Goal: Transaction & Acquisition: Obtain resource

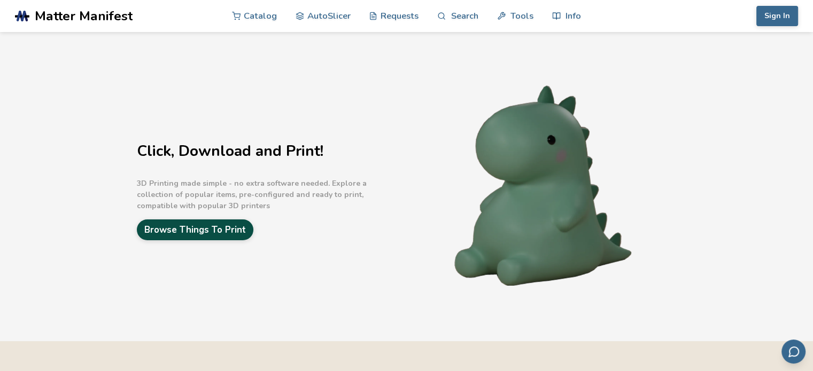
click at [226, 237] on link "Browse Things To Print" at bounding box center [195, 230] width 117 height 21
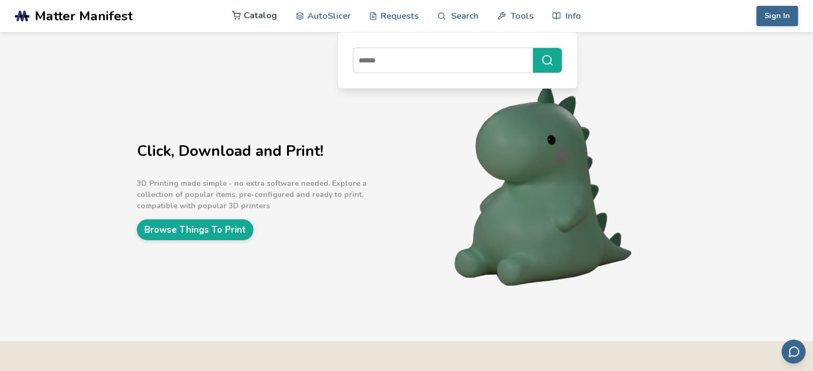
click at [259, 13] on link "Catalog" at bounding box center [254, 15] width 45 height 32
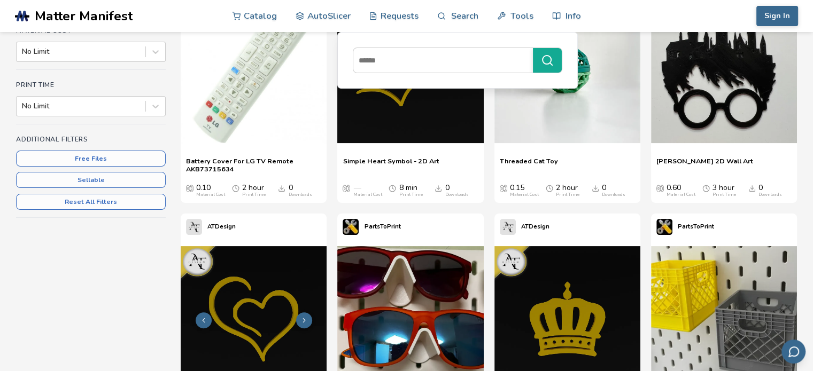
scroll to position [374, 0]
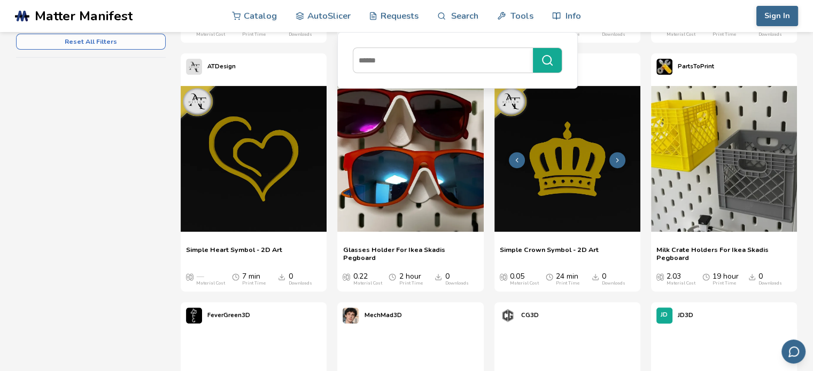
click at [560, 158] on img at bounding box center [567, 159] width 146 height 146
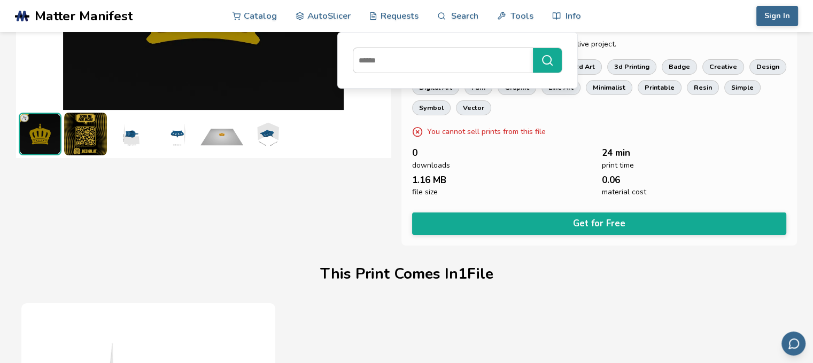
scroll to position [133, 0]
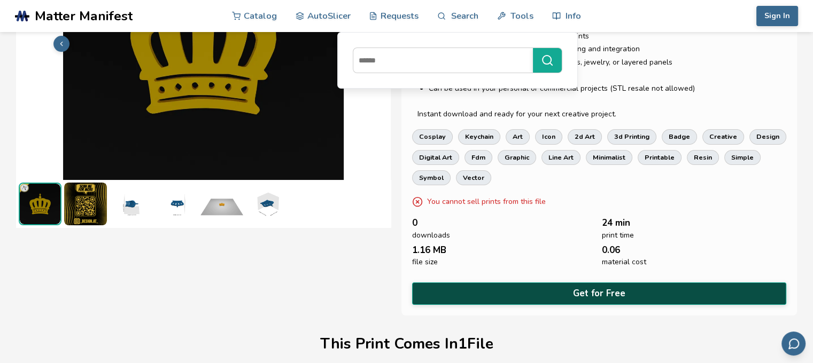
click at [521, 285] on button "Get for Free" at bounding box center [599, 294] width 374 height 22
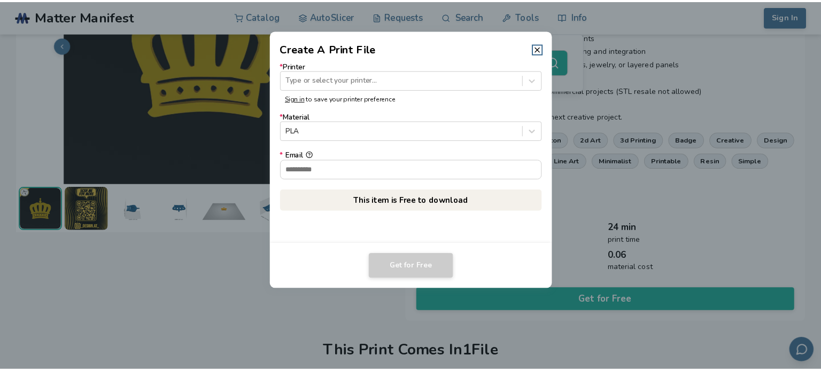
scroll to position [132, 0]
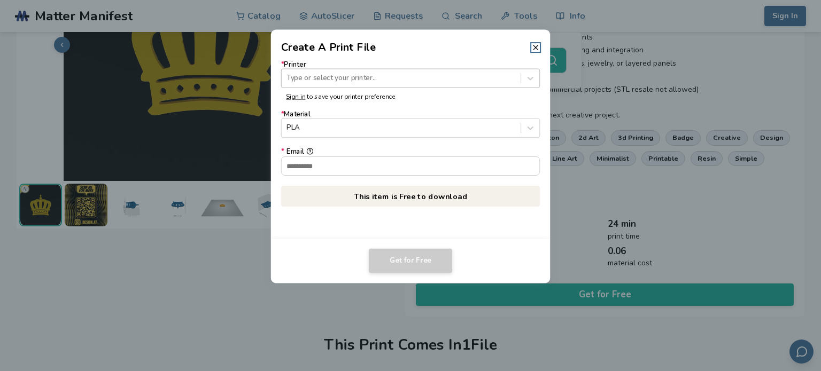
click at [323, 74] on div at bounding box center [400, 78] width 229 height 10
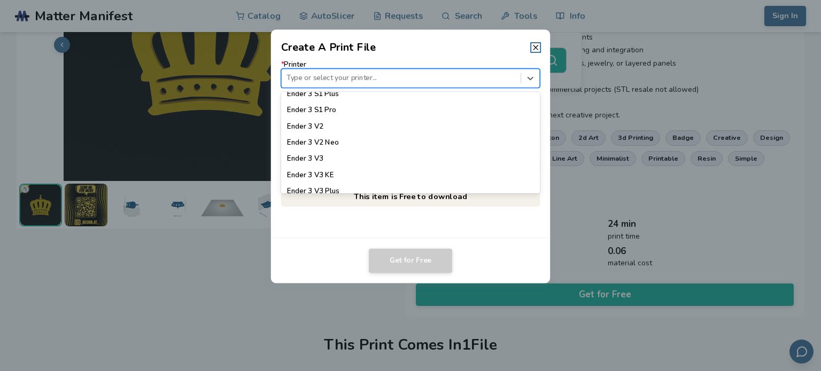
scroll to position [695, 0]
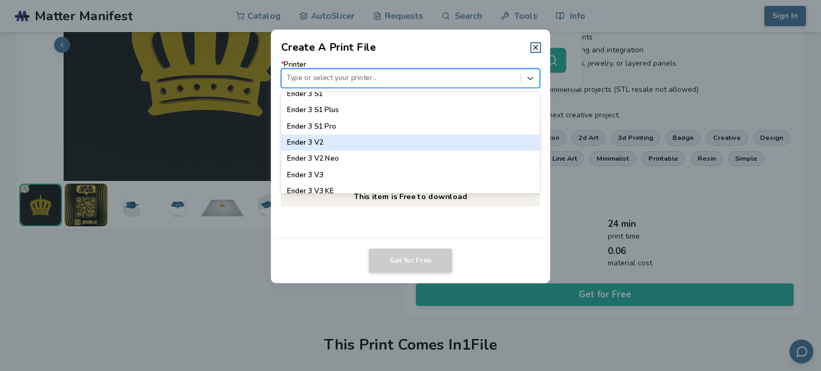
click at [330, 144] on div "Ender 3 V2" at bounding box center [410, 143] width 259 height 16
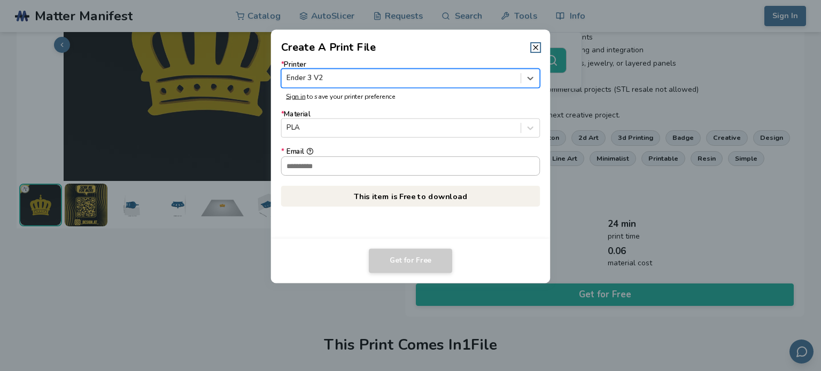
click at [325, 164] on input "* Email" at bounding box center [411, 166] width 258 height 18
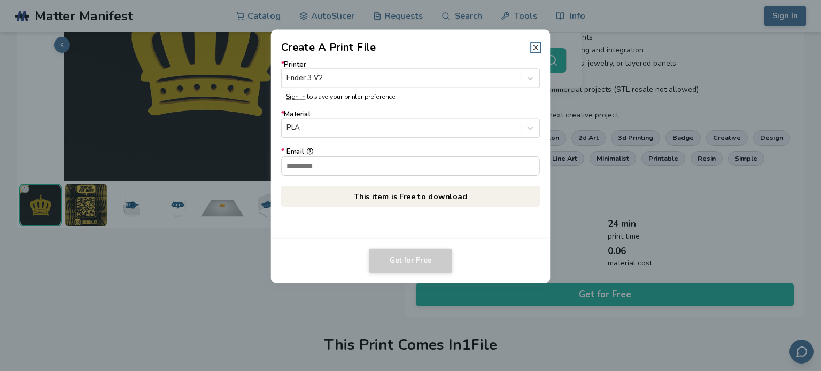
drag, startPoint x: 537, startPoint y: 47, endPoint x: 393, endPoint y: 86, distance: 148.6
click at [537, 47] on icon at bounding box center [535, 47] width 9 height 9
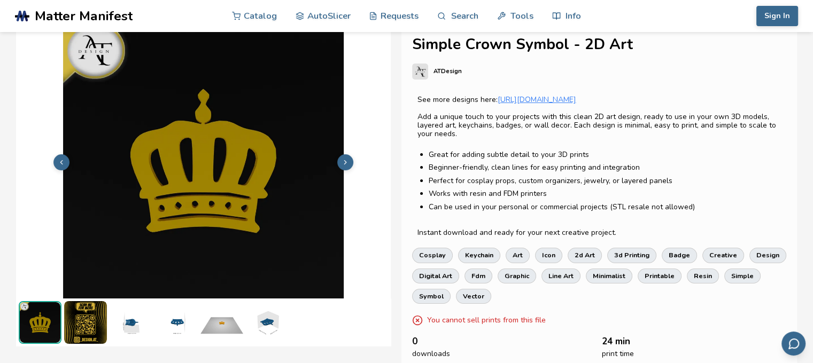
scroll to position [0, 0]
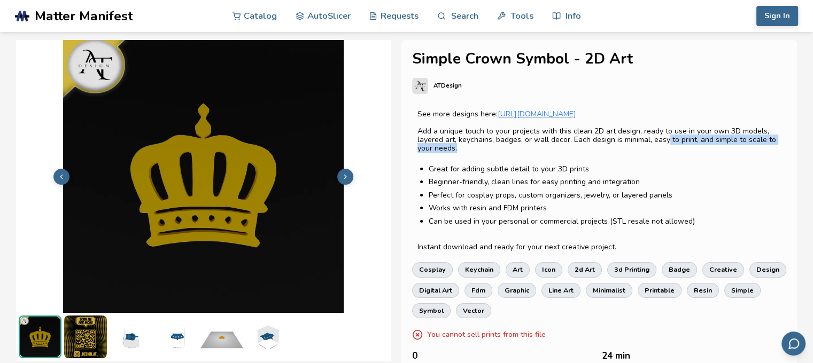
drag, startPoint x: 524, startPoint y: 144, endPoint x: 652, endPoint y: 140, distance: 127.8
click at [652, 140] on p "Add a unique touch to your projects with this clean 2D art design, ready to use…" at bounding box center [598, 140] width 363 height 26
drag, startPoint x: 670, startPoint y: 180, endPoint x: 291, endPoint y: 207, distance: 380.5
click at [663, 176] on ul "Great for adding subtle detail to your 3D prints Beginner-friendly, clean lines…" at bounding box center [598, 196] width 363 height 64
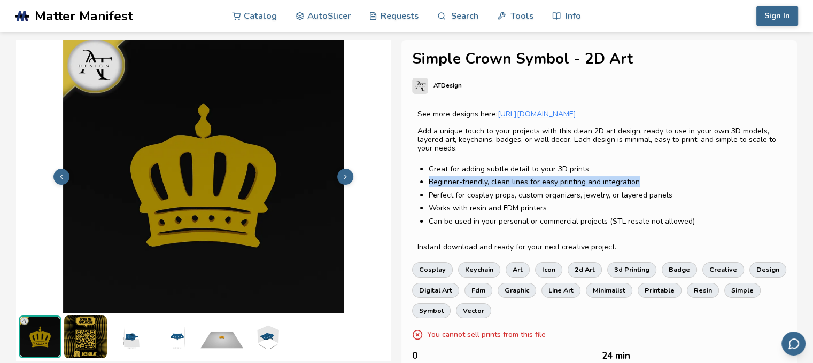
click at [345, 176] on polyline at bounding box center [345, 177] width 2 height 4
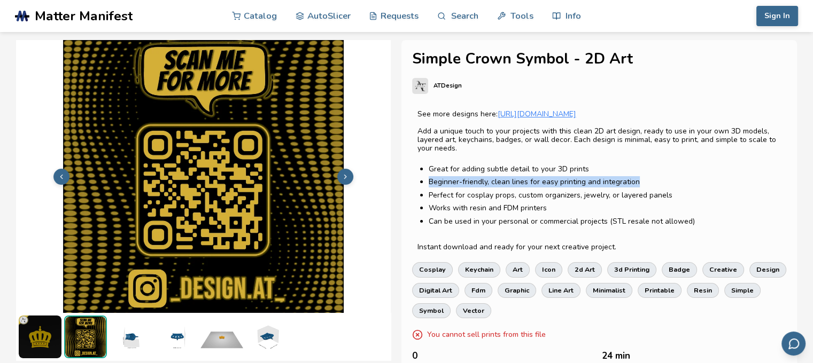
drag, startPoint x: 60, startPoint y: 173, endPoint x: 74, endPoint y: 176, distance: 14.4
click at [60, 173] on icon at bounding box center [61, 176] width 7 height 7
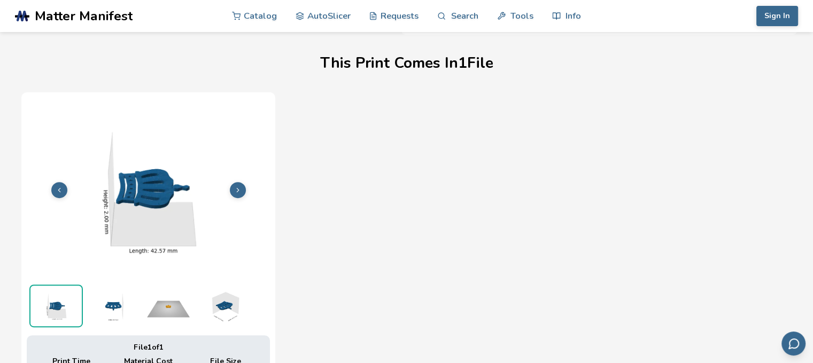
scroll to position [428, 0]
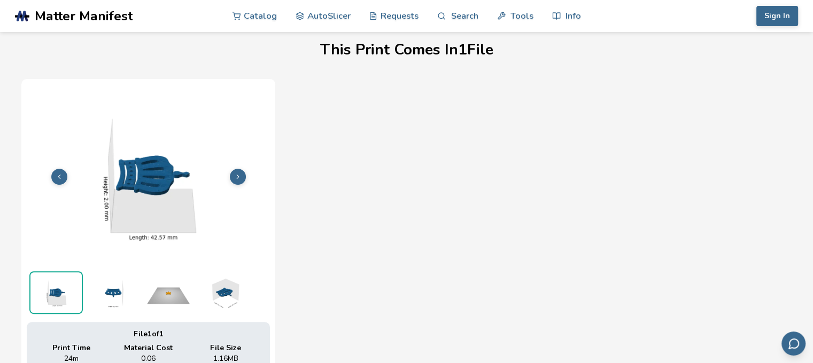
click at [235, 173] on icon at bounding box center [237, 176] width 7 height 7
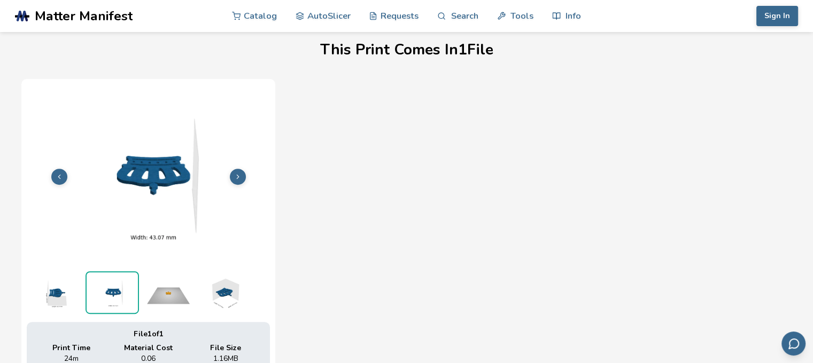
click at [236, 173] on icon at bounding box center [237, 176] width 7 height 7
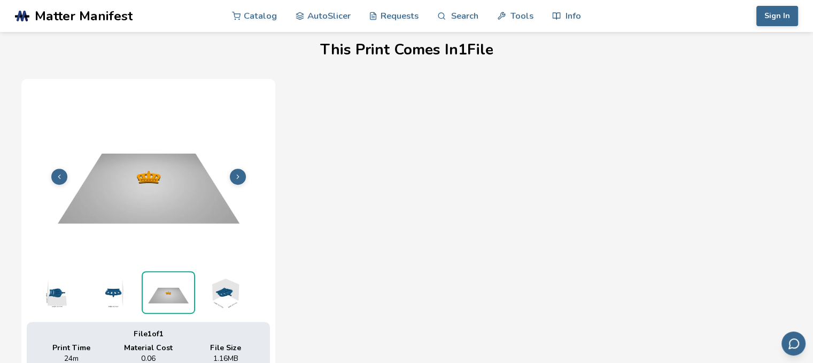
click at [236, 173] on icon at bounding box center [237, 176] width 7 height 7
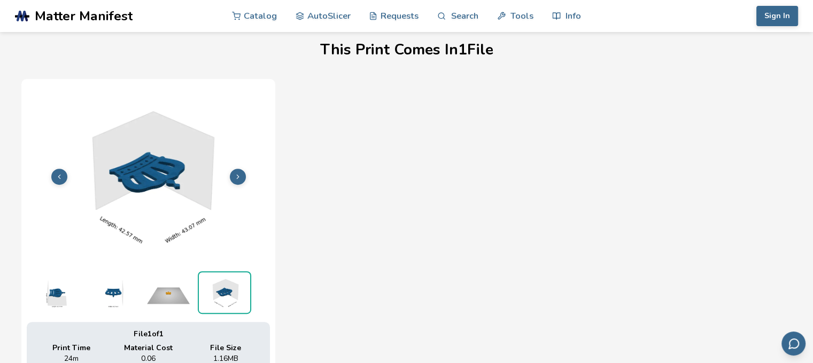
click at [236, 173] on icon at bounding box center [237, 176] width 7 height 7
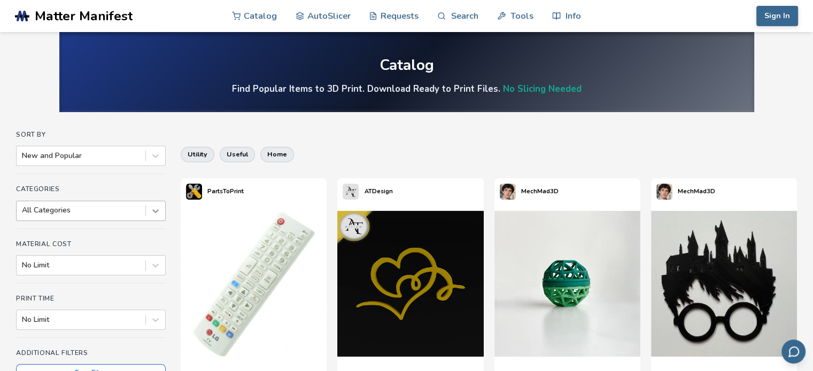
scroll to position [18, 0]
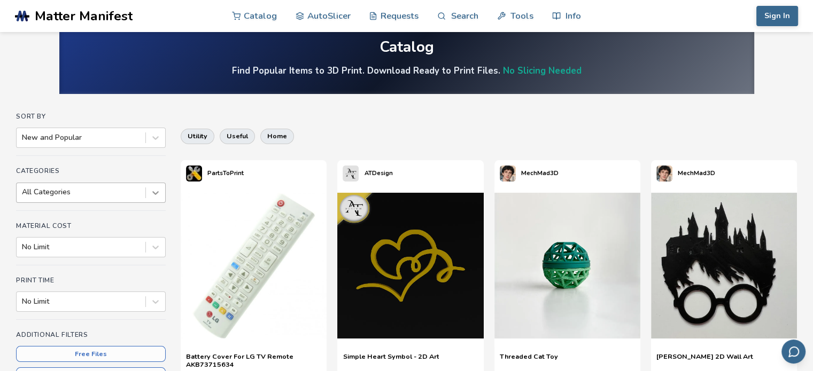
click at [155, 203] on div "All Categories" at bounding box center [91, 193] width 150 height 20
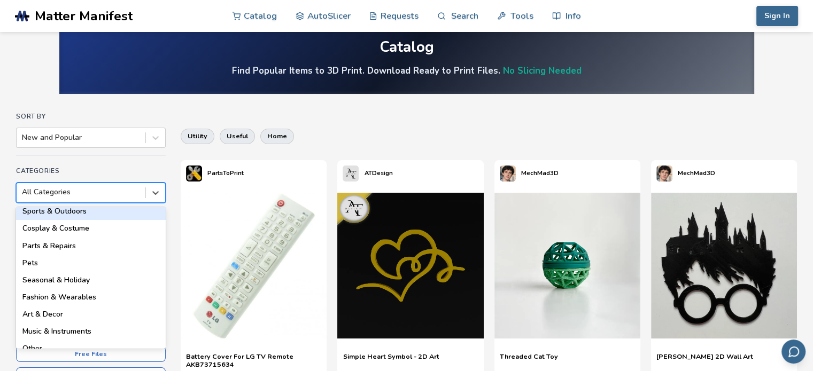
scroll to position [171, 0]
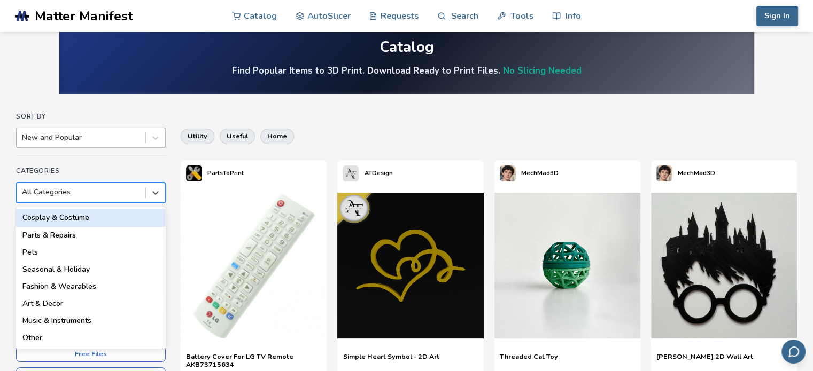
click at [63, 132] on div "New and Popular" at bounding box center [81, 137] width 129 height 15
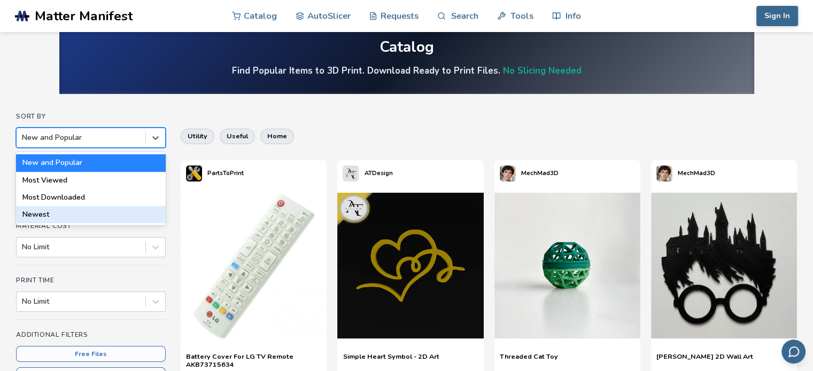
click at [65, 269] on div "Sort By 4 results available. Use Up and Down to choose options, press Enter to …" at bounding box center [91, 273] width 150 height 320
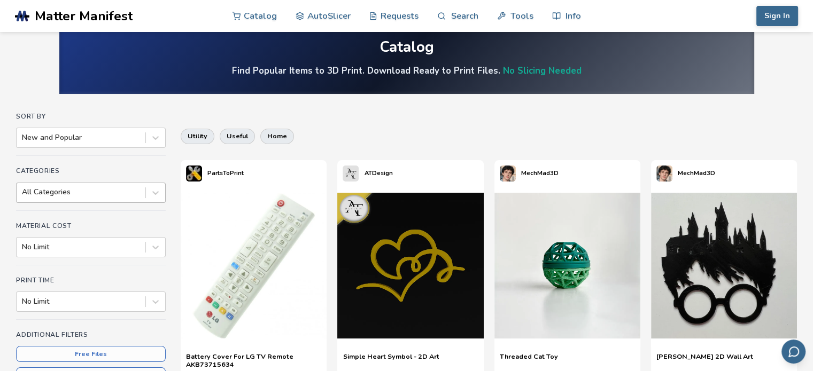
click at [49, 194] on div at bounding box center [81, 192] width 118 height 11
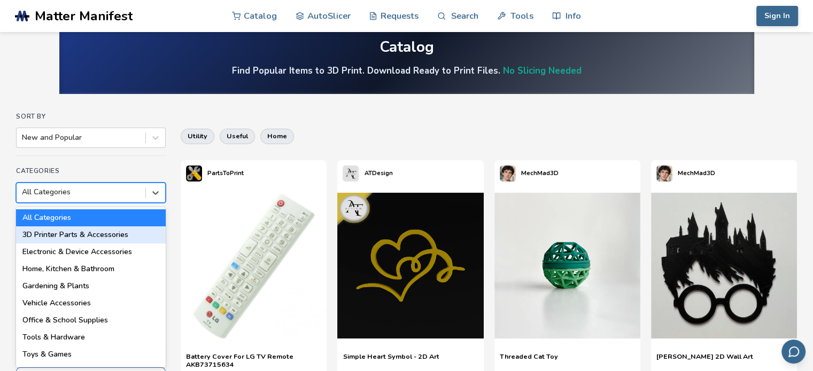
click at [77, 231] on div "3D Printer Parts & Accessories" at bounding box center [91, 235] width 150 height 17
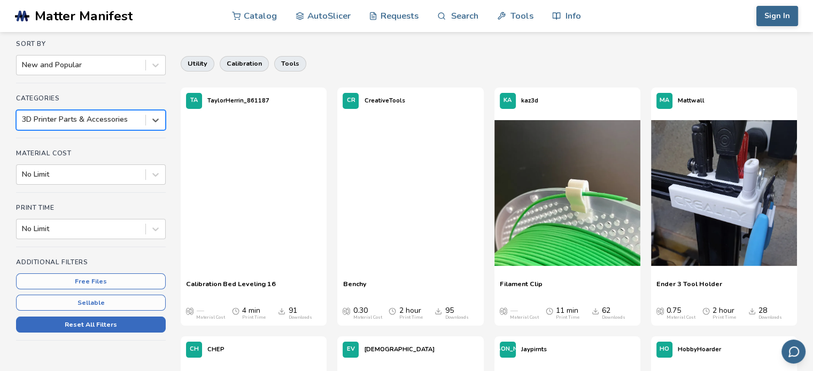
scroll to position [179, 0]
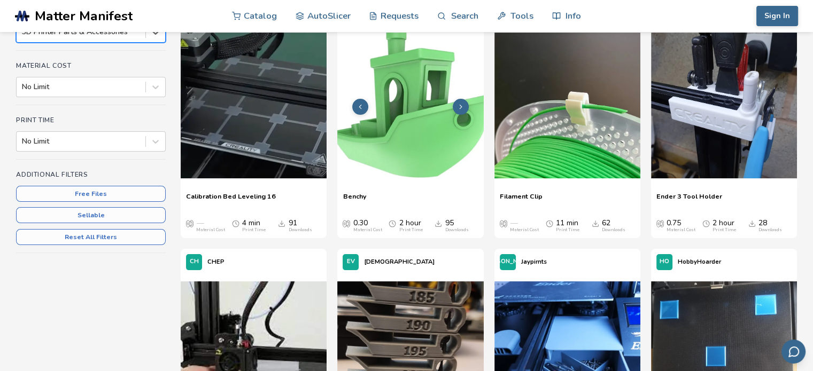
click at [405, 149] on img at bounding box center [410, 106] width 146 height 146
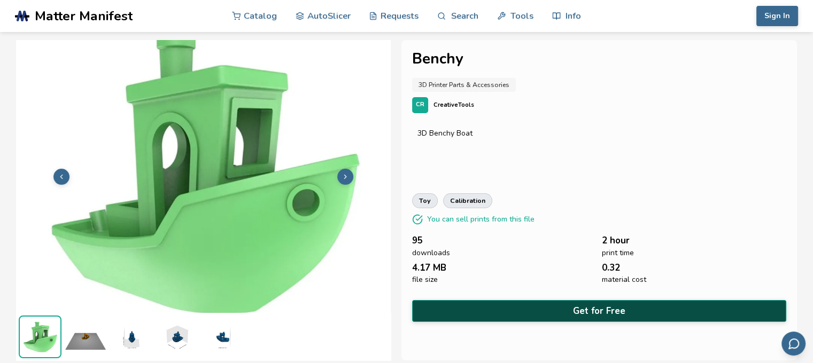
click at [571, 309] on button "Get for Free" at bounding box center [599, 311] width 374 height 22
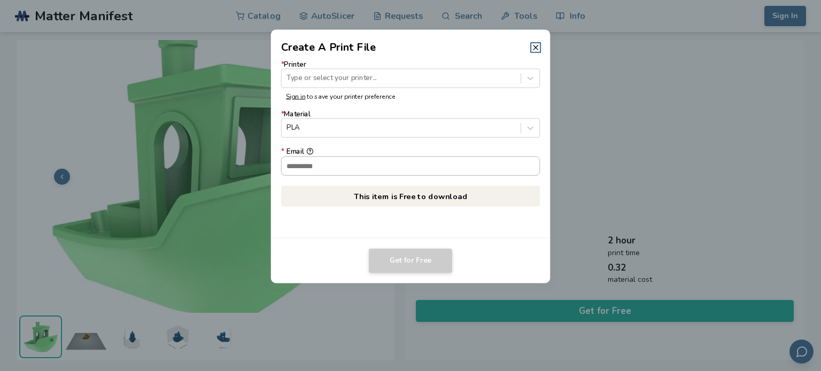
drag, startPoint x: 311, startPoint y: 161, endPoint x: 321, endPoint y: 164, distance: 10.1
click at [311, 161] on input "* Email" at bounding box center [411, 166] width 258 height 18
type input "**********"
click at [363, 85] on div "Type or select your printer..." at bounding box center [401, 78] width 239 height 14
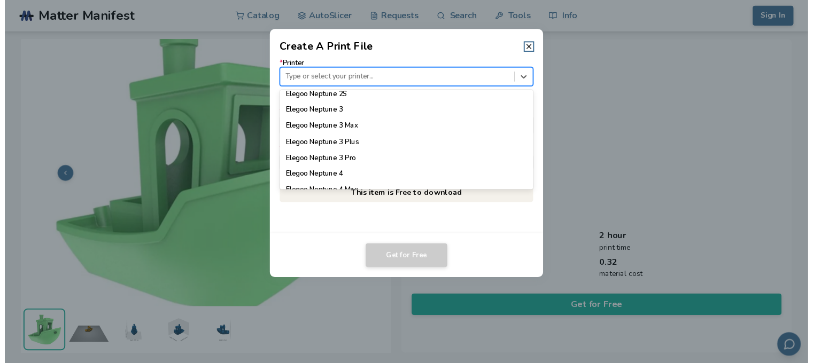
scroll to position [588, 0]
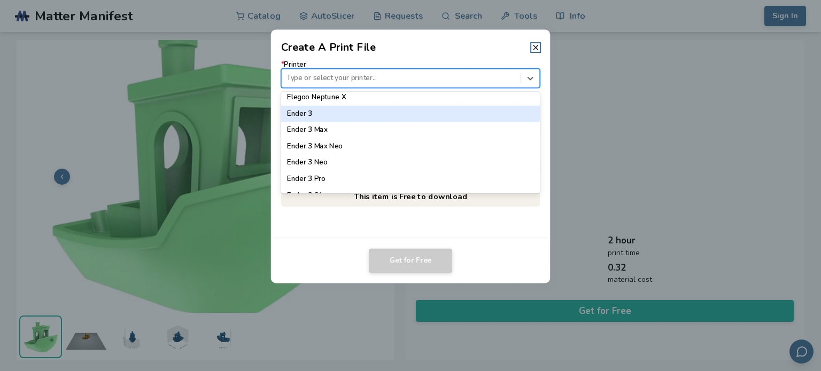
click at [324, 114] on div "Ender 3" at bounding box center [410, 114] width 259 height 16
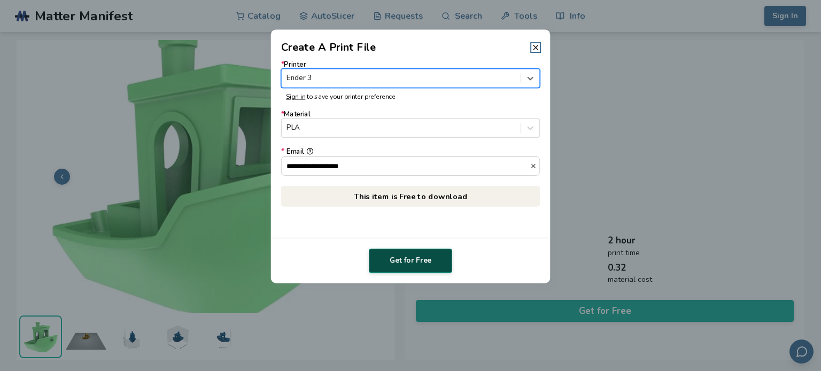
click at [415, 258] on button "Get for Free" at bounding box center [410, 261] width 83 height 25
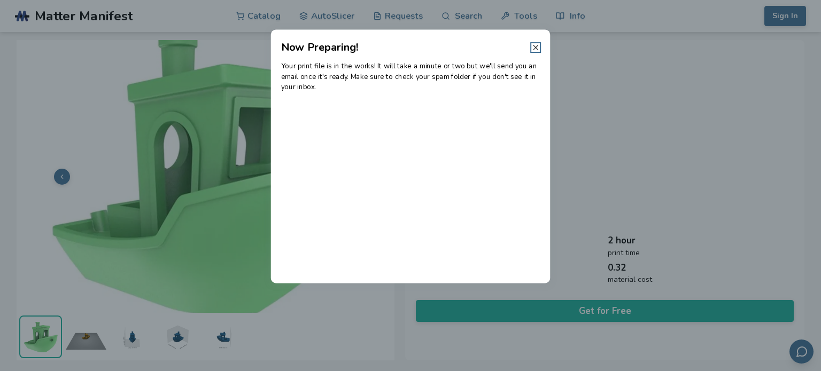
click at [536, 47] on line at bounding box center [535, 47] width 4 height 4
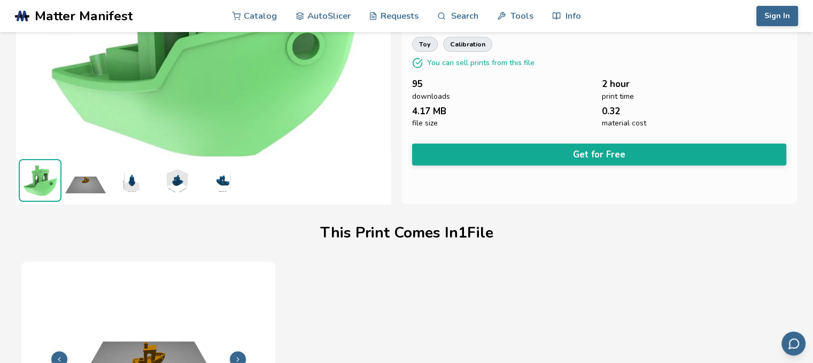
scroll to position [160, 0]
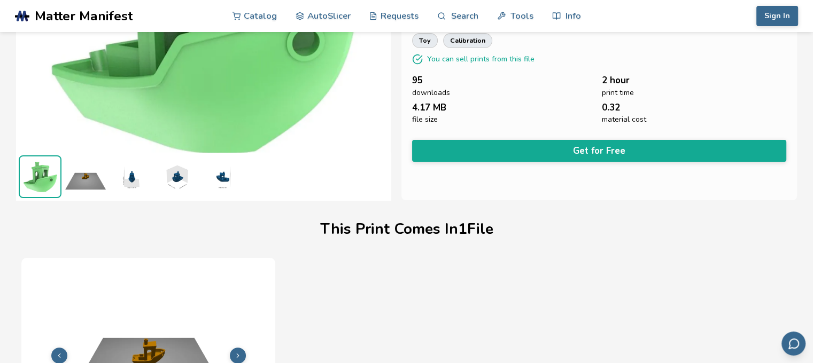
click at [217, 179] on img at bounding box center [221, 177] width 43 height 43
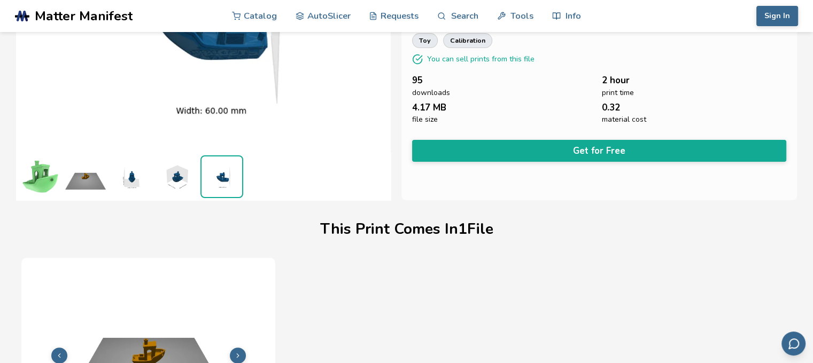
click at [177, 180] on img at bounding box center [176, 177] width 43 height 43
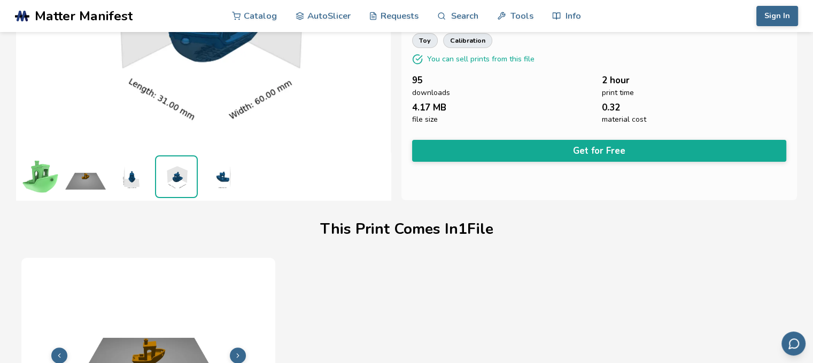
click at [122, 182] on img at bounding box center [131, 177] width 43 height 43
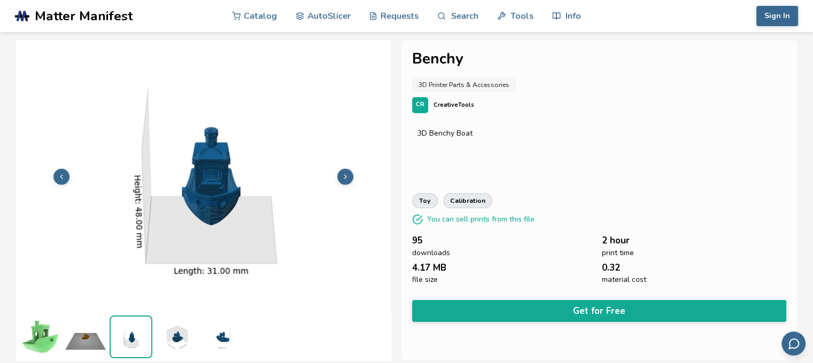
scroll to position [0, 0]
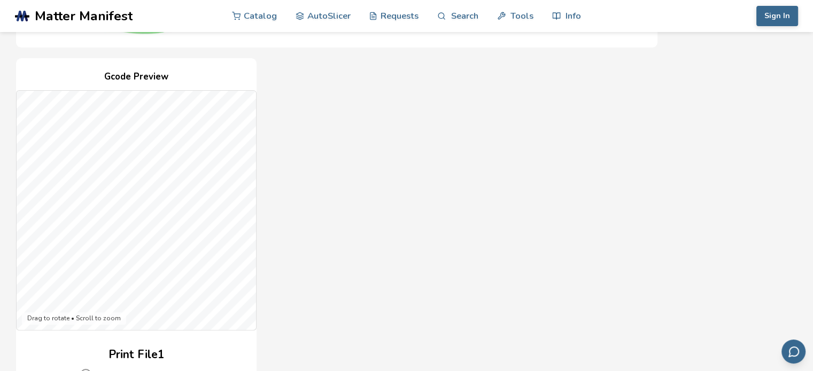
scroll to position [428, 0]
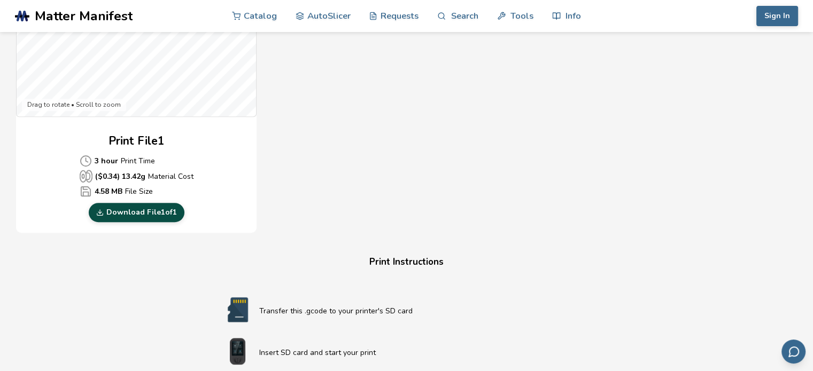
click at [158, 211] on link "Download File 1 of 1" at bounding box center [137, 212] width 96 height 19
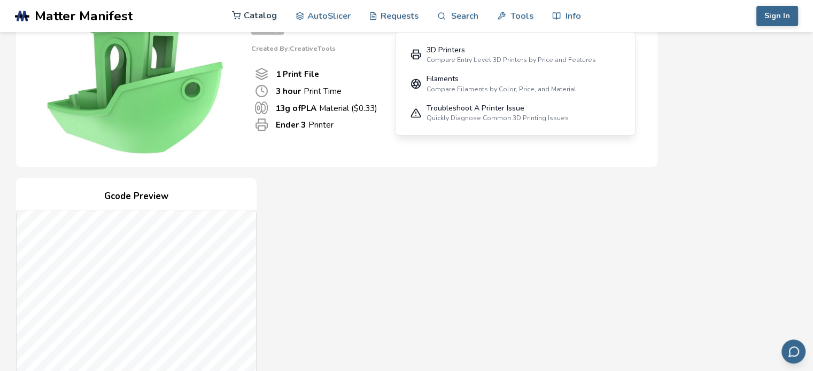
scroll to position [0, 0]
